Goal: Transaction & Acquisition: Download file/media

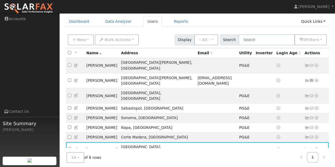
scroll to position [39, 0]
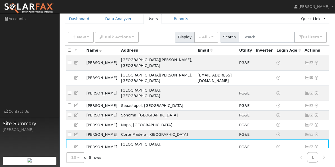
click at [316, 133] on icon at bounding box center [316, 135] width 5 height 4
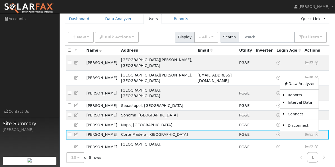
click at [34, 7] on img at bounding box center [29, 8] width 50 height 11
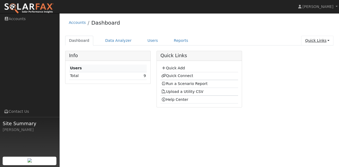
click at [309, 41] on link "Quick Links" at bounding box center [317, 41] width 32 height 10
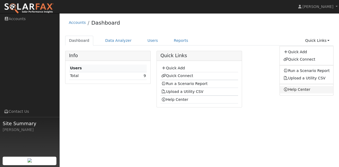
click at [300, 89] on link "Help Center" at bounding box center [307, 89] width 54 height 7
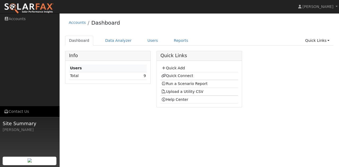
click at [18, 112] on link "Contact Us" at bounding box center [30, 111] width 60 height 11
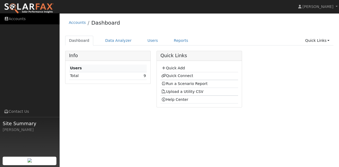
click at [18, 19] on link "Accounts" at bounding box center [30, 19] width 60 height 11
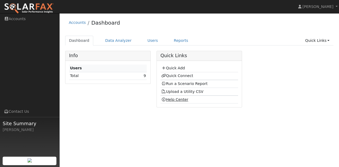
click at [175, 99] on link "Help Center" at bounding box center [174, 100] width 27 height 4
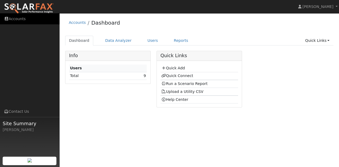
click at [13, 19] on link "Accounts" at bounding box center [30, 19] width 60 height 11
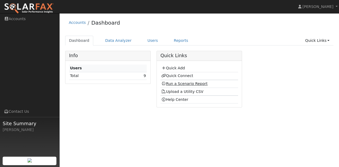
click at [179, 84] on link "Run a Scenario Report" at bounding box center [184, 84] width 46 height 4
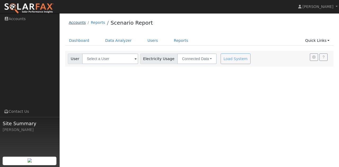
click at [77, 24] on link "Accounts" at bounding box center [77, 22] width 17 height 4
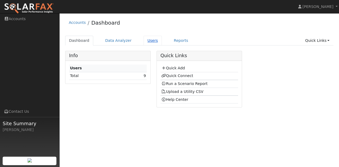
click at [145, 39] on link "Users" at bounding box center [153, 41] width 19 height 10
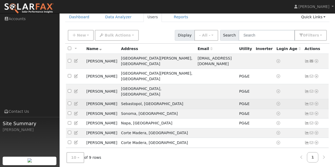
scroll to position [28, 0]
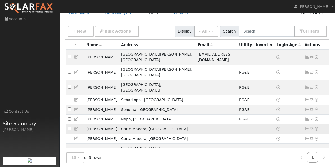
click at [316, 127] on icon at bounding box center [316, 129] width 5 height 4
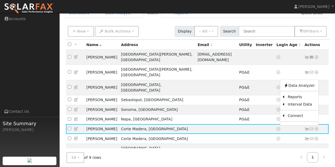
click at [277, 158] on div "10 10 25 50 100 of 9 rows 1" at bounding box center [197, 157] width 265 height 19
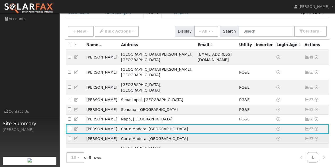
click at [317, 137] on icon at bounding box center [316, 139] width 5 height 4
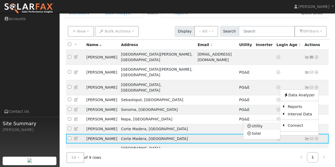
click at [259, 122] on link "Utility" at bounding box center [262, 125] width 37 height 7
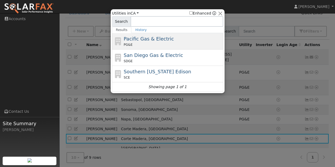
click at [133, 42] on div "Pacific Gas & Electric PG&E" at bounding box center [173, 41] width 98 height 12
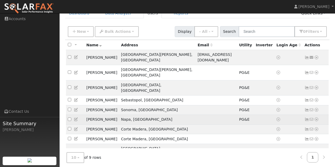
scroll to position [28, 0]
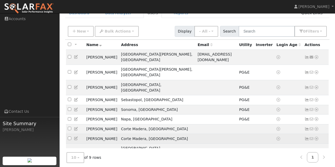
click at [317, 137] on icon at bounding box center [316, 139] width 5 height 4
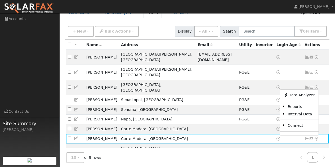
click at [285, 148] on div "10 10 25 50 100 of 9 rows 1" at bounding box center [197, 157] width 265 height 19
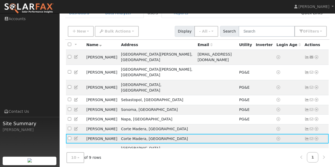
click at [277, 137] on icon at bounding box center [279, 139] width 4 height 4
click at [70, 137] on input "checkbox" at bounding box center [69, 138] width 3 height 3
checkbox input "true"
click at [277, 137] on icon at bounding box center [279, 139] width 4 height 4
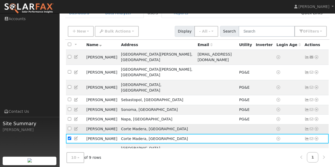
click at [316, 127] on icon at bounding box center [316, 129] width 5 height 4
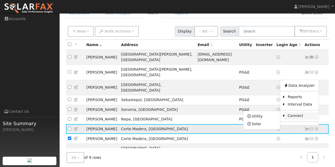
click at [296, 112] on link "Connect" at bounding box center [301, 115] width 34 height 7
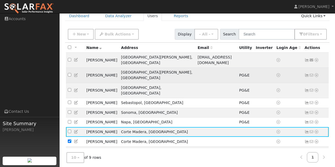
scroll to position [28, 0]
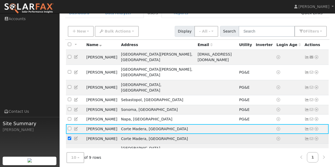
click at [317, 137] on icon at bounding box center [316, 139] width 5 height 4
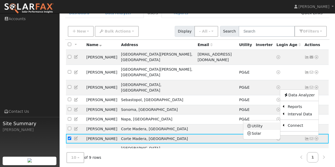
click at [256, 122] on link "Utility" at bounding box center [262, 125] width 37 height 7
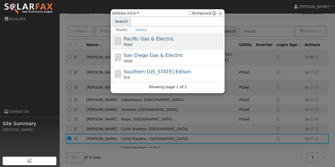
click at [140, 42] on div "Pacific Gas & Electric PG&E" at bounding box center [173, 41] width 98 height 12
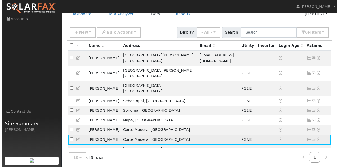
scroll to position [45, 0]
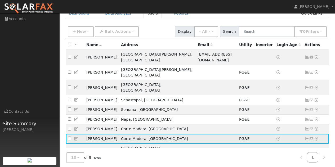
click at [317, 137] on icon at bounding box center [316, 139] width 5 height 4
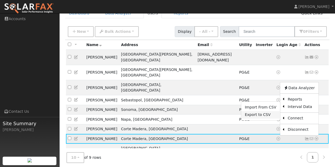
click at [254, 111] on link "Export to CSV" at bounding box center [260, 114] width 39 height 7
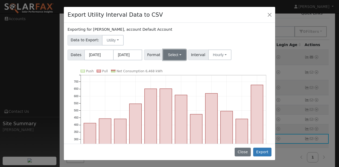
click at [175, 54] on button "Select" at bounding box center [174, 55] width 23 height 11
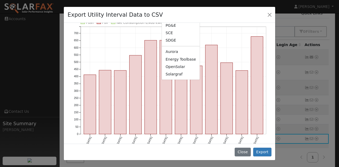
scroll to position [53, 0]
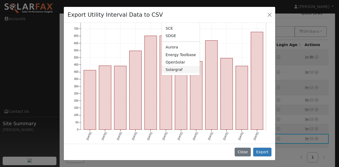
click at [177, 70] on link "Solargraf" at bounding box center [181, 69] width 38 height 7
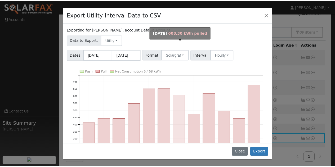
scroll to position [0, 0]
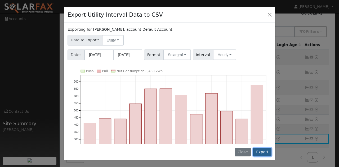
click at [263, 152] on button "Export" at bounding box center [262, 152] width 18 height 9
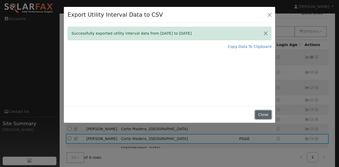
click at [263, 115] on button "Close" at bounding box center [263, 114] width 16 height 9
